Goal: Download file/media

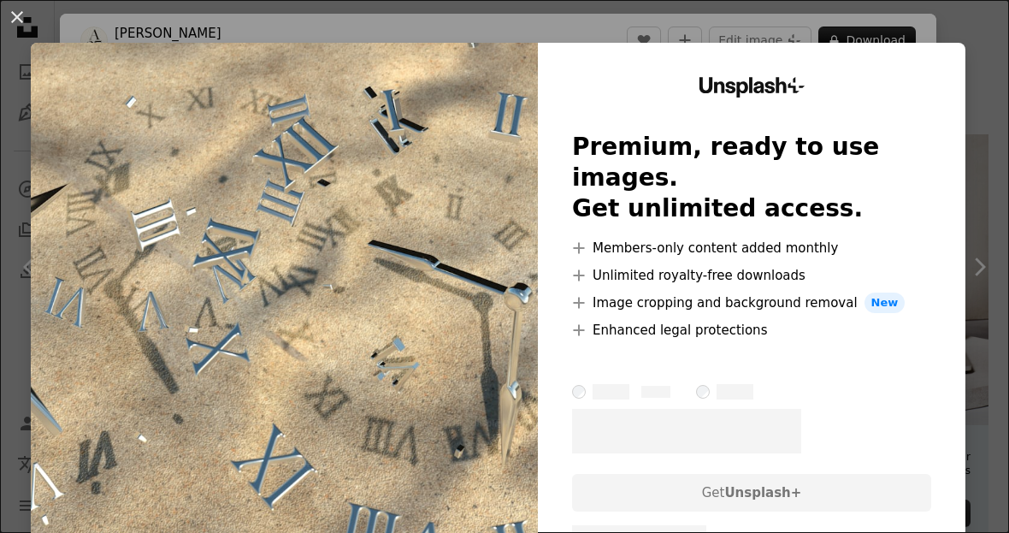
scroll to position [292, 0]
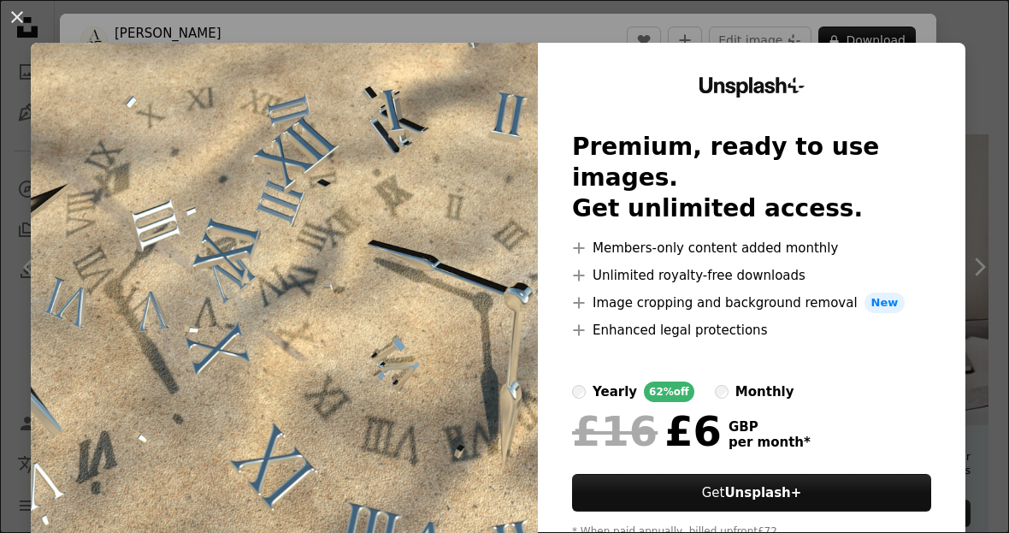
click at [27, 27] on button "An X shape" at bounding box center [17, 17] width 21 height 21
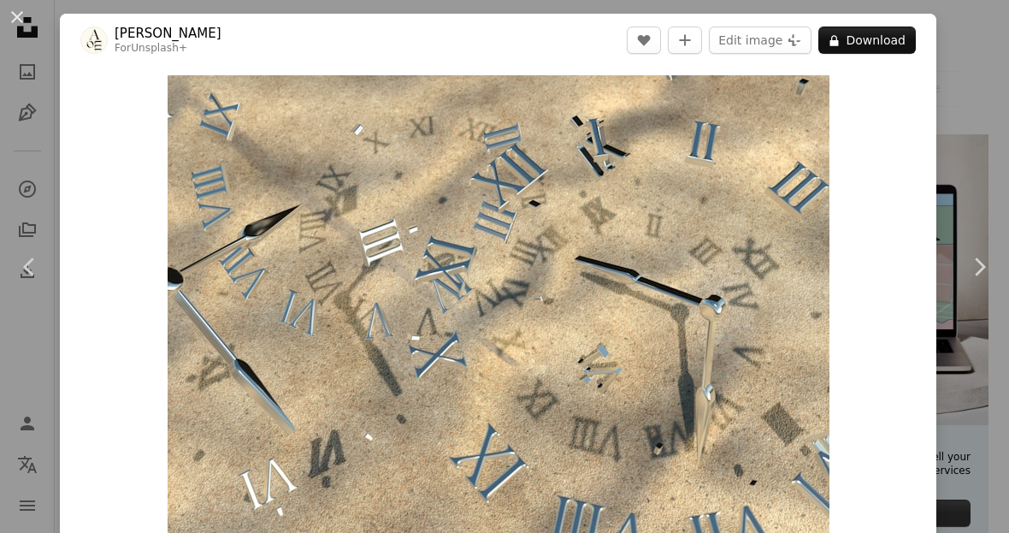
click at [830, 439] on img "Zoom in on this image" at bounding box center [499, 323] width 662 height 497
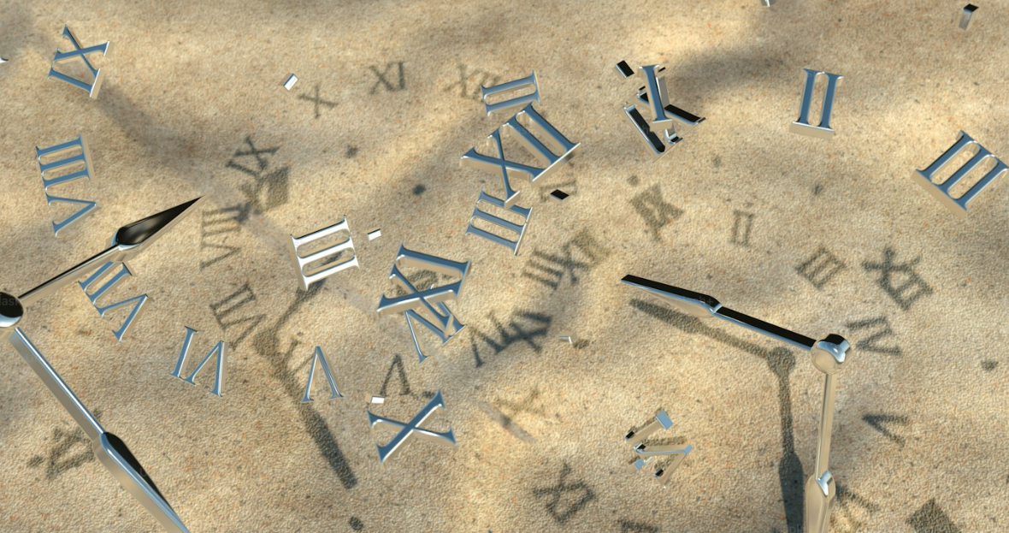
scroll to position [47, 0]
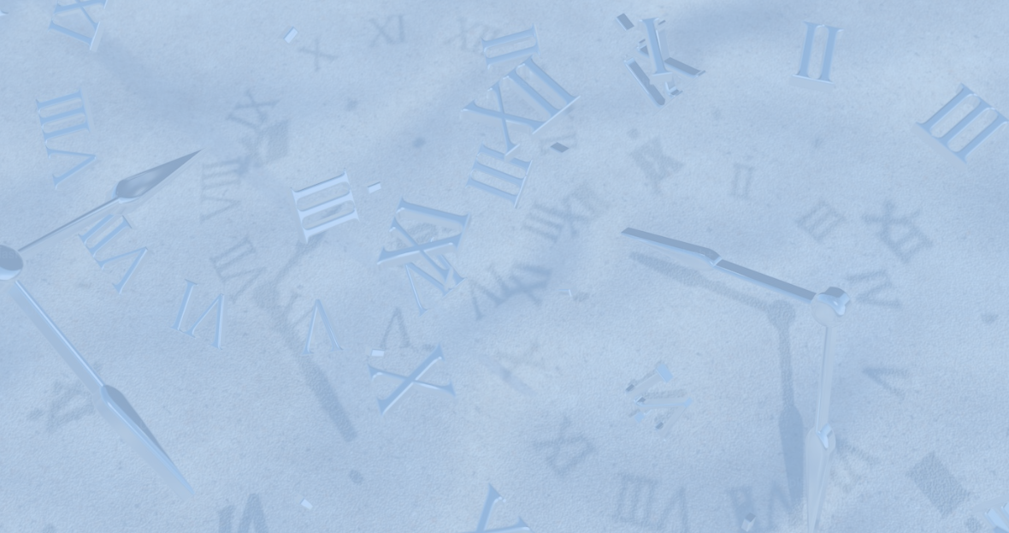
click at [792, 477] on img "Zoom out on this image" at bounding box center [504, 331] width 1011 height 759
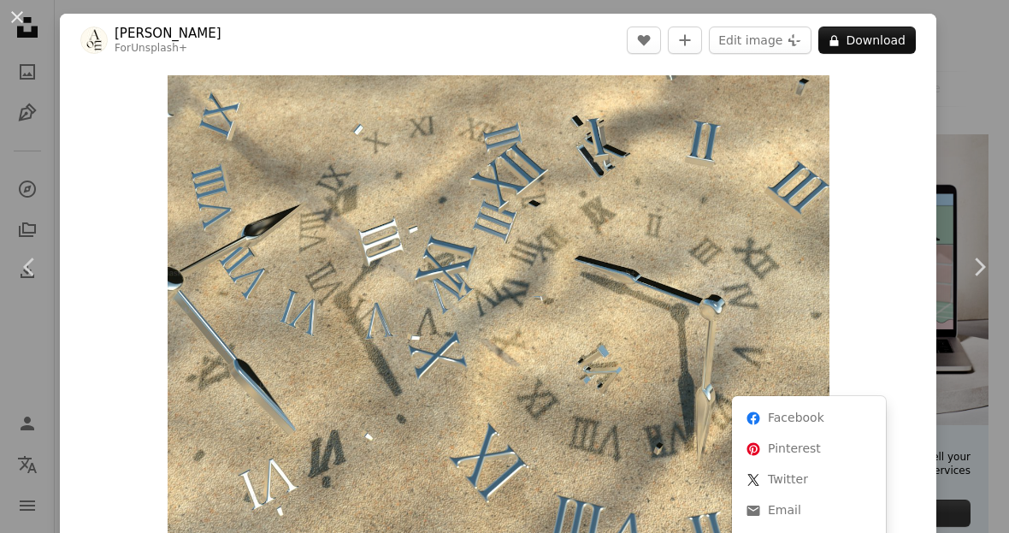
click at [927, 532] on dialog "An X shape Chevron left Chevron right [PERSON_NAME] For Unsplash+ A heart A plu…" at bounding box center [504, 266] width 1009 height 533
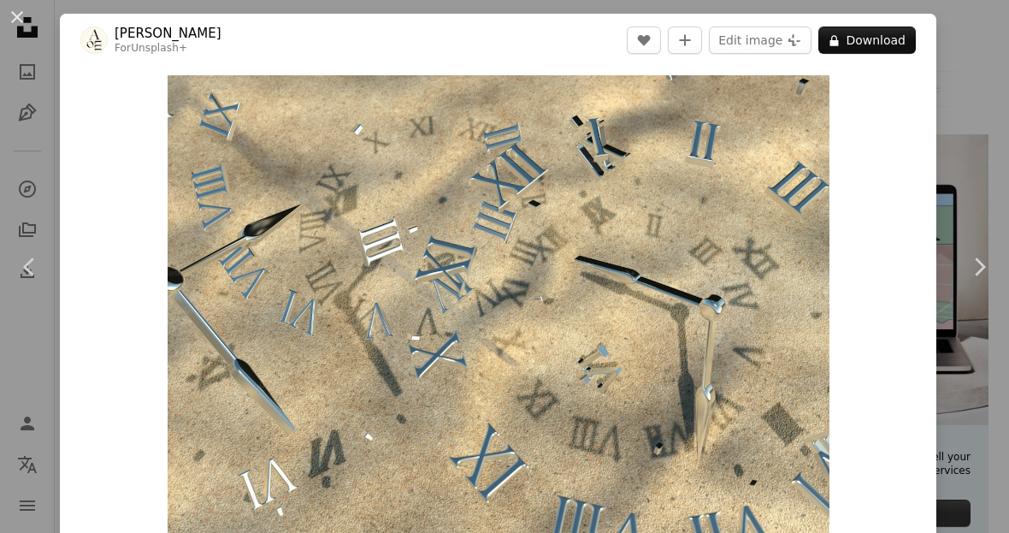
click at [877, 487] on dialog "An X shape Chevron left Chevron right [PERSON_NAME] For Unsplash+ A heart A plu…" at bounding box center [504, 266] width 1009 height 533
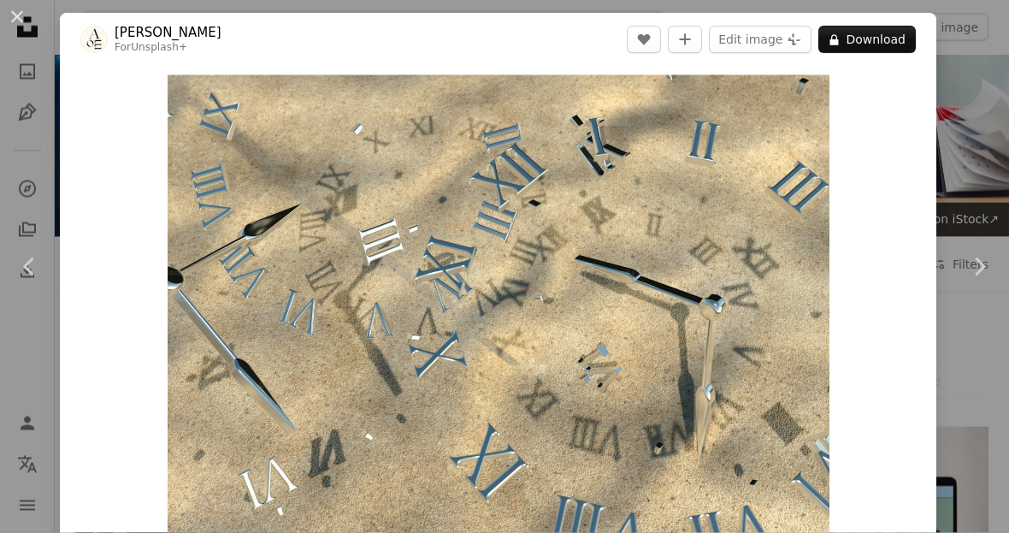
scroll to position [0, 0]
click at [16, 12] on button "An X shape" at bounding box center [17, 17] width 21 height 21
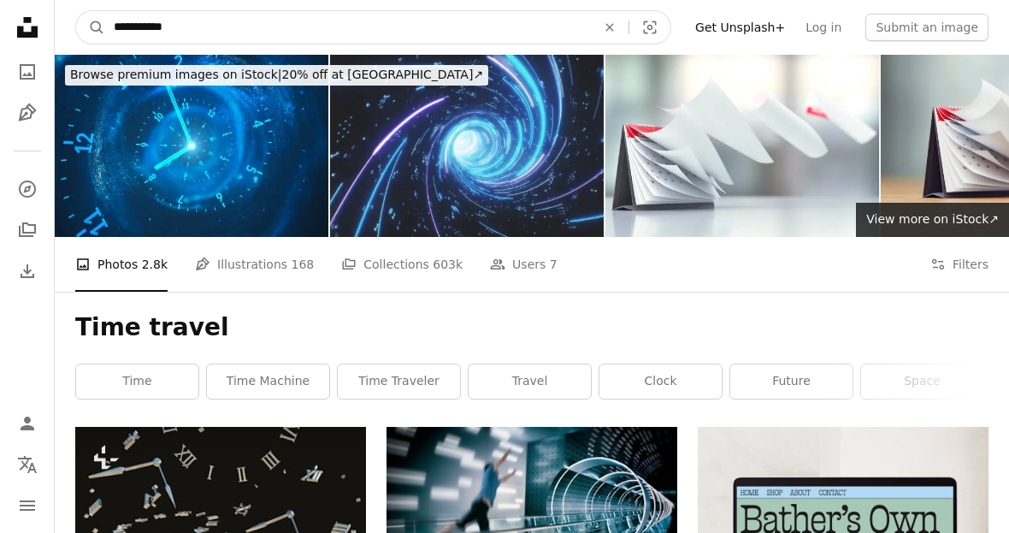
click at [215, 25] on input "**********" at bounding box center [348, 27] width 486 height 32
type input "**********"
click at [91, 27] on button "A magnifying glass" at bounding box center [90, 27] width 29 height 32
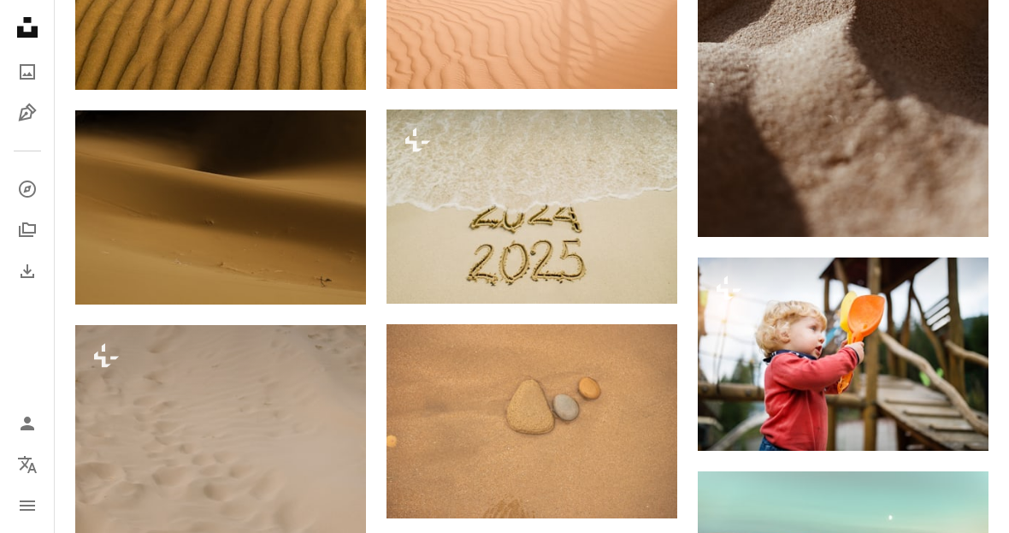
scroll to position [1441, 0]
